Goal: Information Seeking & Learning: Learn about a topic

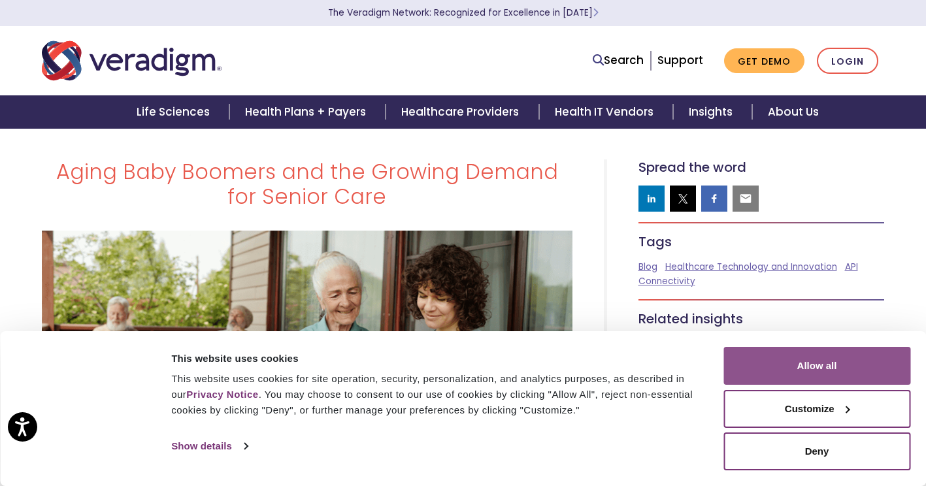
click at [834, 377] on button "Allow all" at bounding box center [816, 366] width 187 height 38
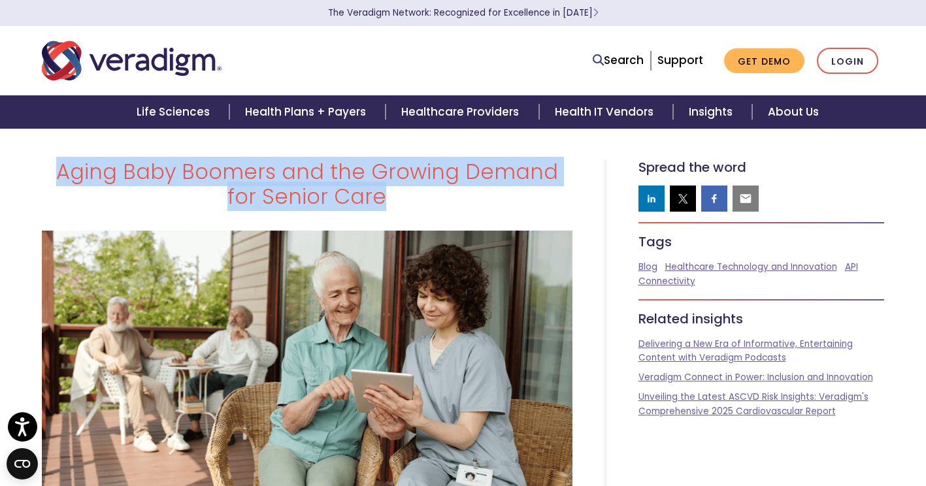
drag, startPoint x: 384, startPoint y: 202, endPoint x: 37, endPoint y: 169, distance: 347.9
click at [37, 169] on div "Aging Baby Boomers and the Growing Demand for Senior Care" at bounding box center [307, 189] width 550 height 61
copy h1 "Aging Baby Boomers and the Growing Demand for Senior Care"
click at [186, 58] on img "Veradigm logo" at bounding box center [132, 60] width 180 height 43
